Goal: Information Seeking & Learning: Learn about a topic

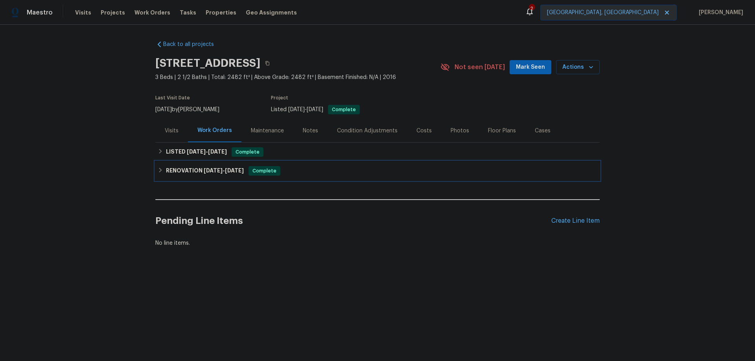
click at [178, 169] on h6 "RENOVATION [DATE] - [DATE]" at bounding box center [205, 170] width 78 height 9
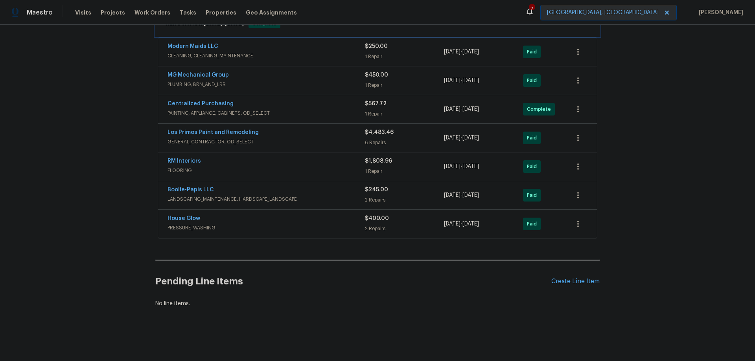
scroll to position [163, 0]
click at [225, 157] on div "RM Interiors" at bounding box center [266, 161] width 197 height 9
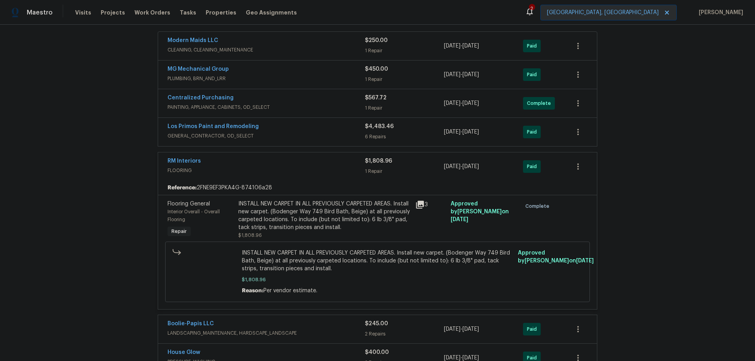
click at [373, 163] on span "$1,808.96" at bounding box center [378, 162] width 27 height 6
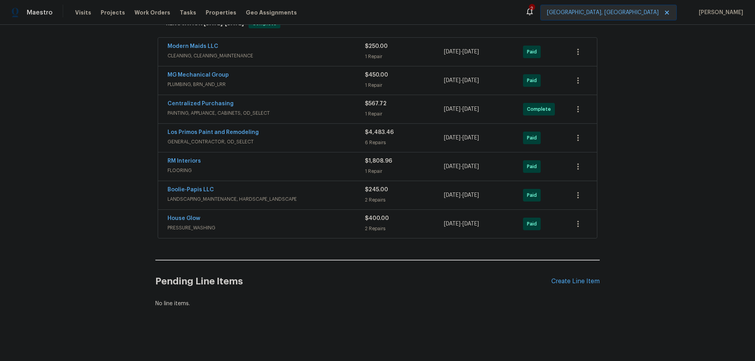
click at [371, 159] on span "$1,808.96" at bounding box center [378, 162] width 27 height 6
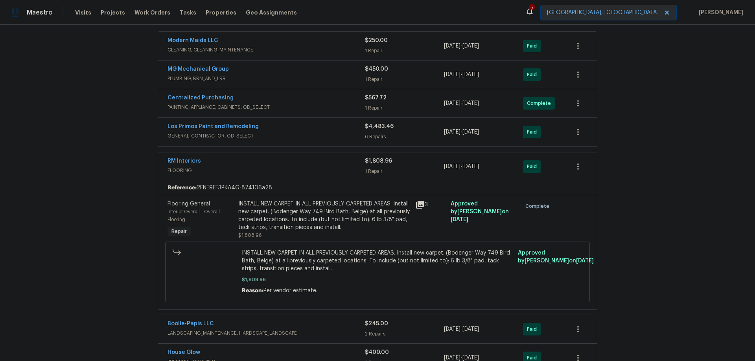
click at [420, 205] on icon at bounding box center [420, 205] width 8 height 8
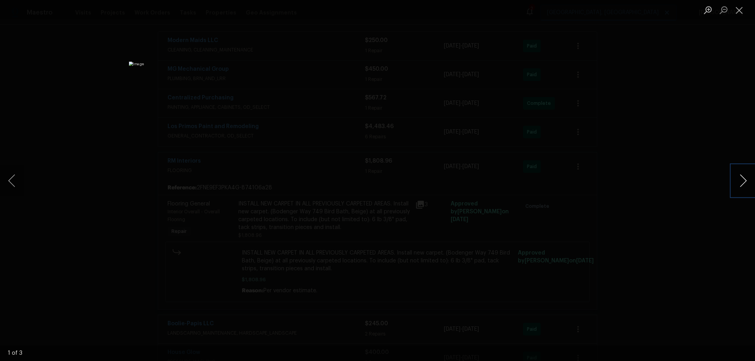
click at [748, 180] on button "Next image" at bounding box center [744, 180] width 24 height 31
click at [690, 119] on div "Lightbox" at bounding box center [377, 180] width 755 height 361
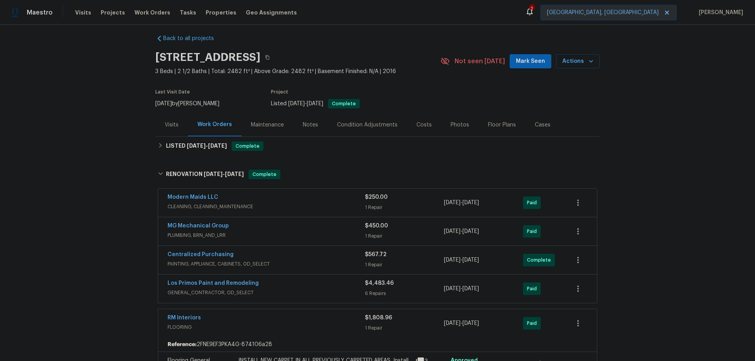
scroll to position [6, 0]
click at [195, 151] on h6 "LISTED [DATE] - [DATE]" at bounding box center [196, 146] width 61 height 9
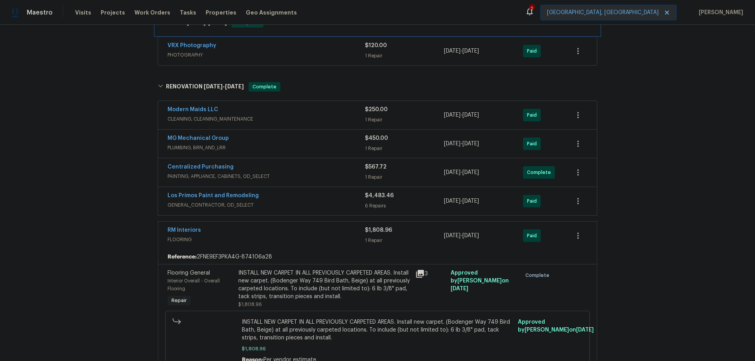
scroll to position [163, 0]
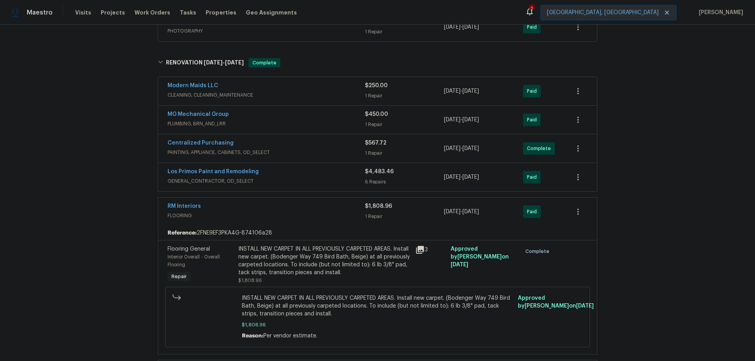
click at [284, 146] on div "Centralized Purchasing" at bounding box center [266, 143] width 197 height 9
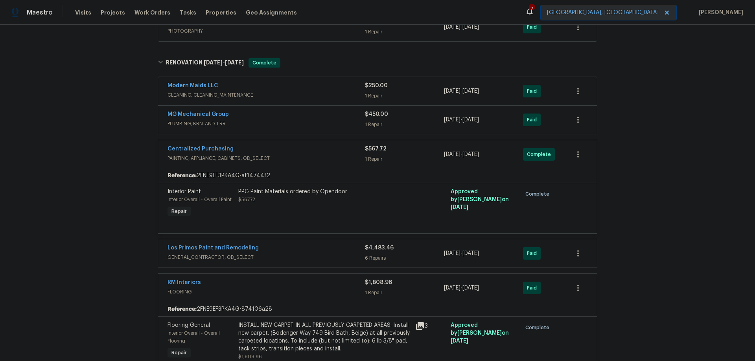
click at [290, 124] on span "PLUMBING, BRN_AND_LRR" at bounding box center [266, 124] width 197 height 8
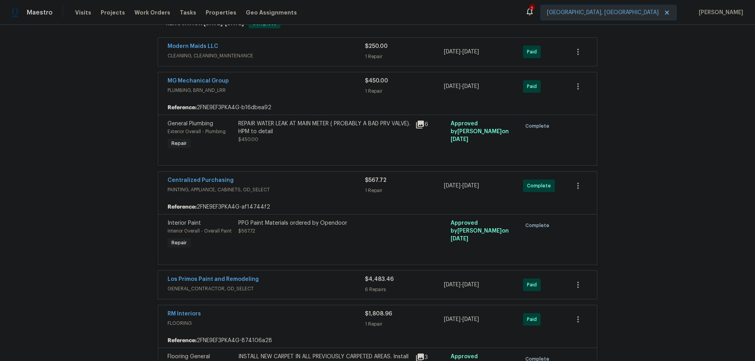
click at [299, 56] on span "CLEANING, CLEANING_MAINTENANCE" at bounding box center [266, 56] width 197 height 8
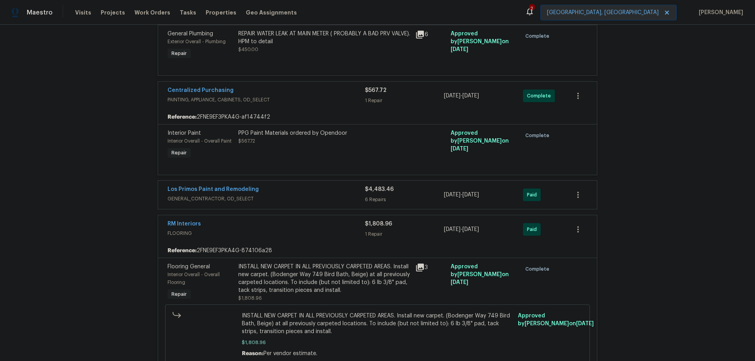
scroll to position [556, 0]
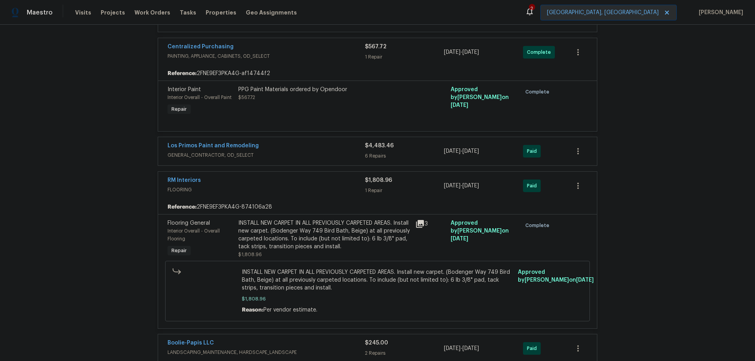
click at [289, 142] on div "Los Primos Paint and Remodeling" at bounding box center [266, 146] width 197 height 9
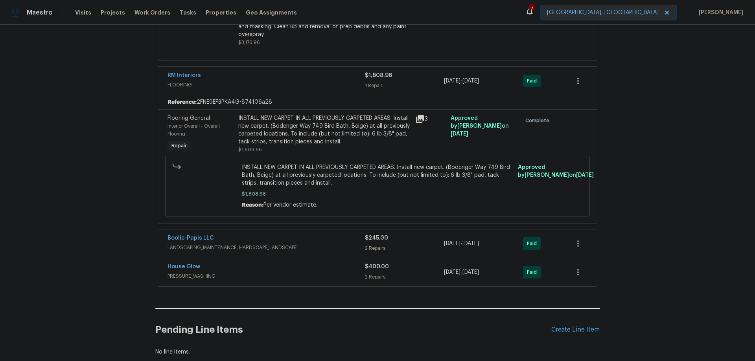
scroll to position [1343, 0]
click at [301, 234] on div "Boolie-Papis LLC" at bounding box center [266, 238] width 197 height 9
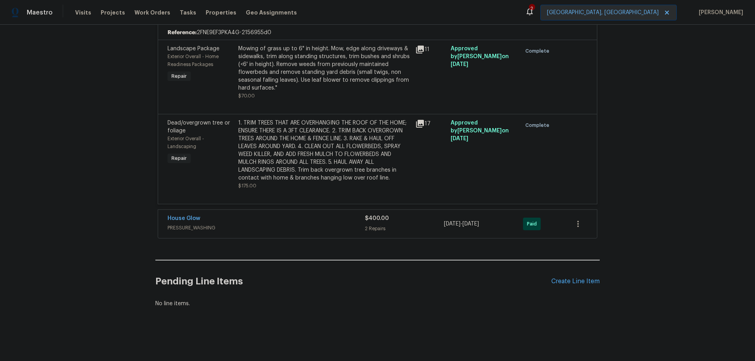
scroll to position [1581, 0]
click at [334, 218] on div "House Glow" at bounding box center [266, 219] width 197 height 9
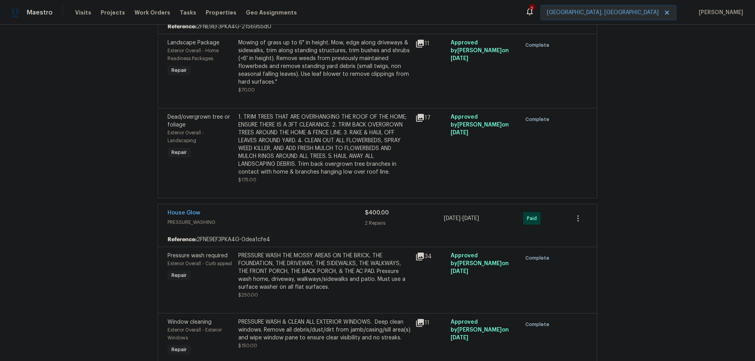
scroll to position [1306, 0]
